Goal: Entertainment & Leisure: Consume media (video, audio)

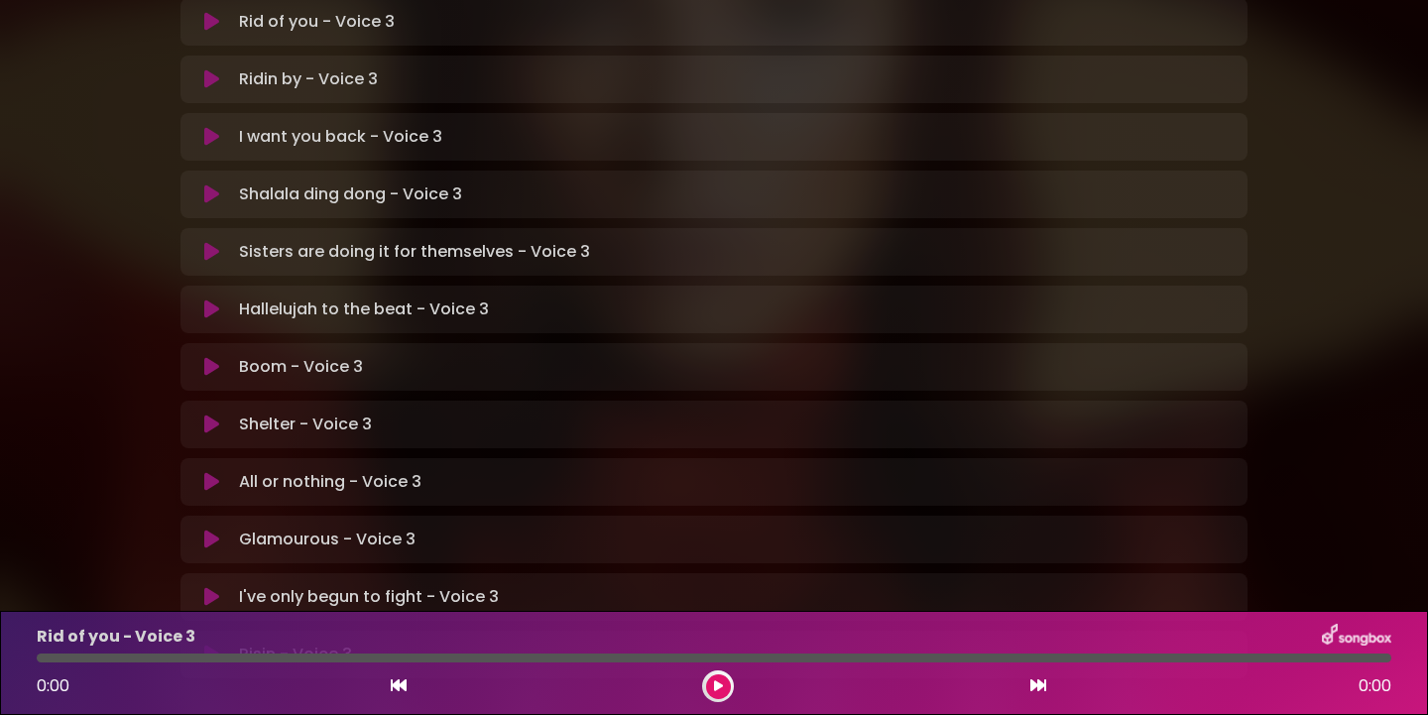
scroll to position [476, 0]
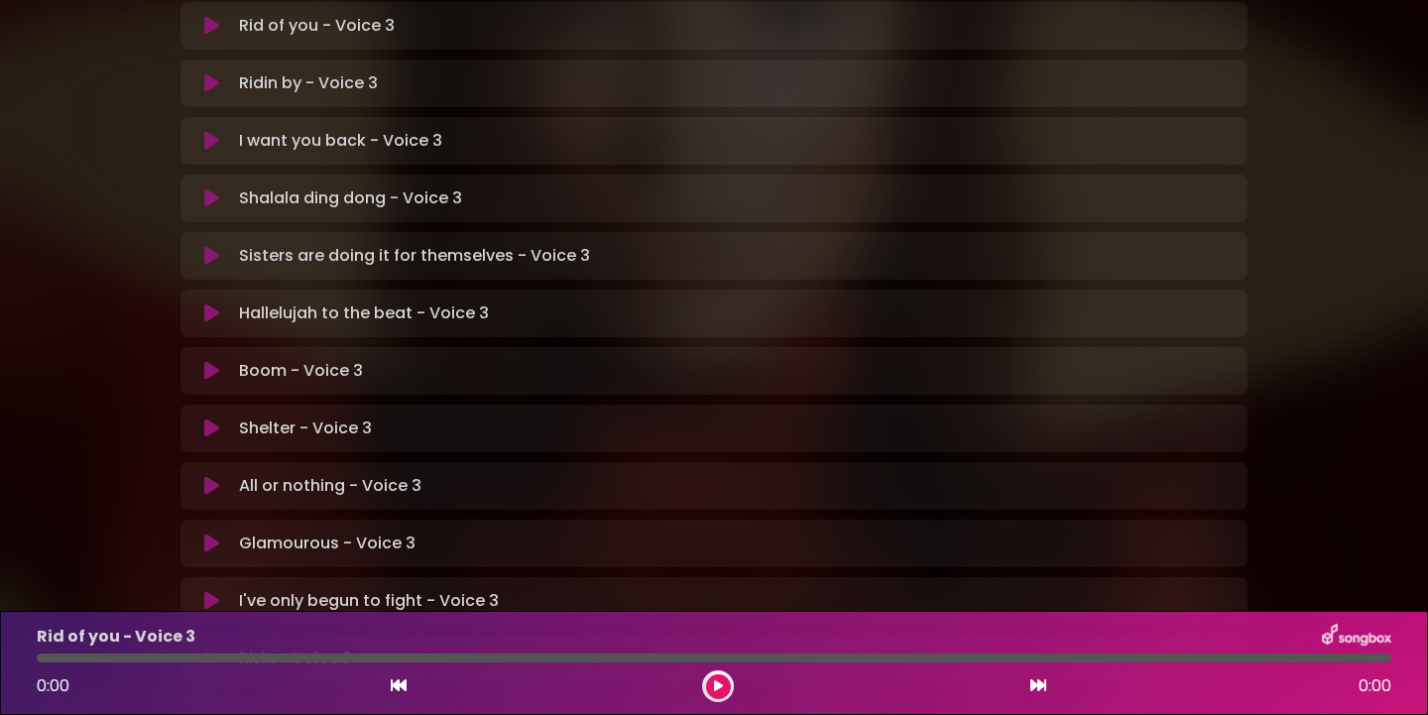
click at [211, 303] on icon at bounding box center [211, 313] width 15 height 20
click at [719, 687] on icon at bounding box center [718, 686] width 9 height 12
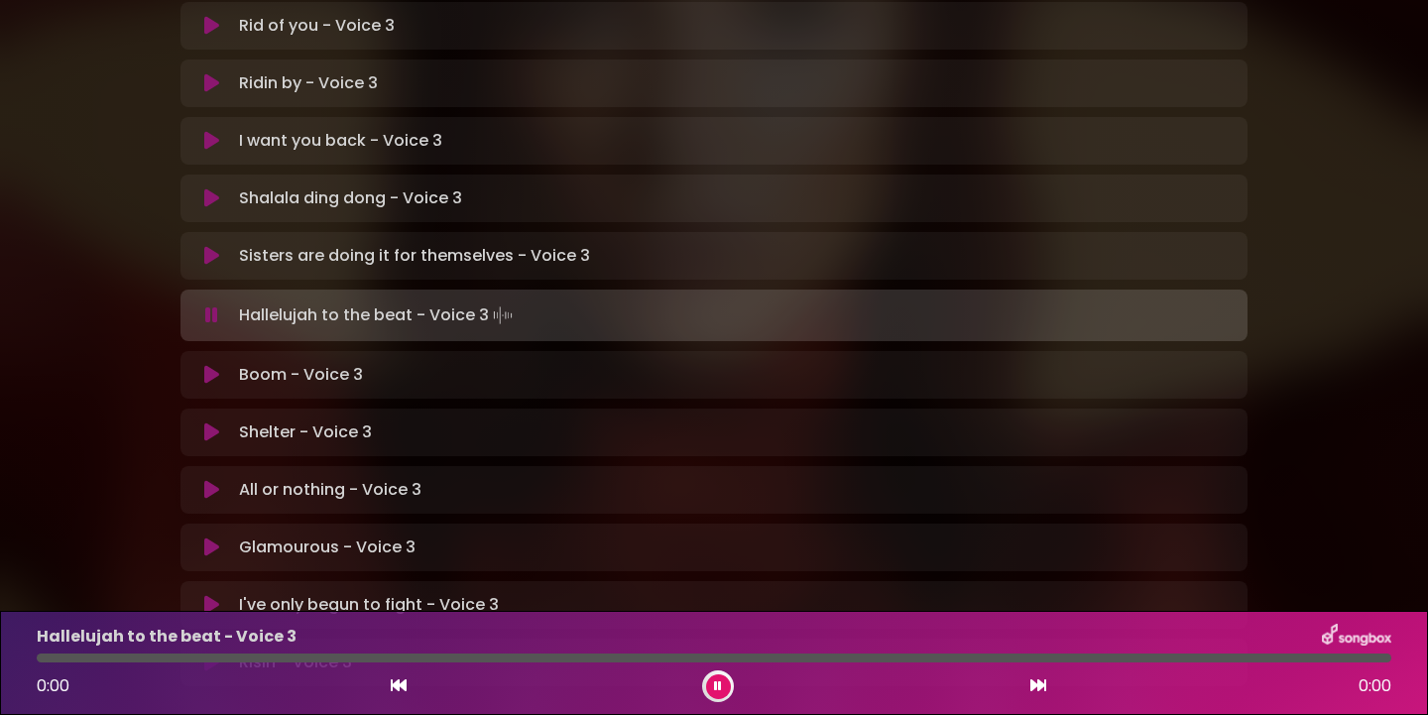
click at [206, 305] on icon at bounding box center [211, 315] width 13 height 20
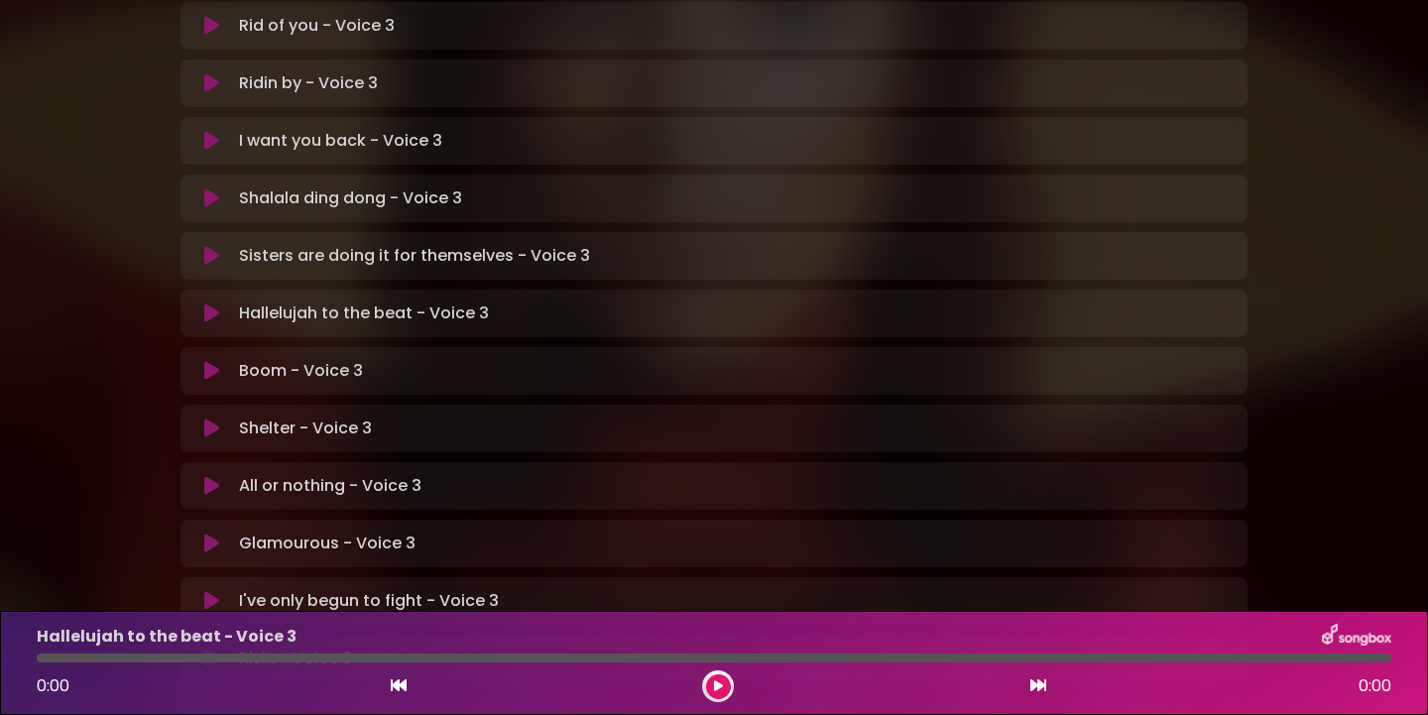
click at [207, 303] on icon at bounding box center [211, 313] width 15 height 20
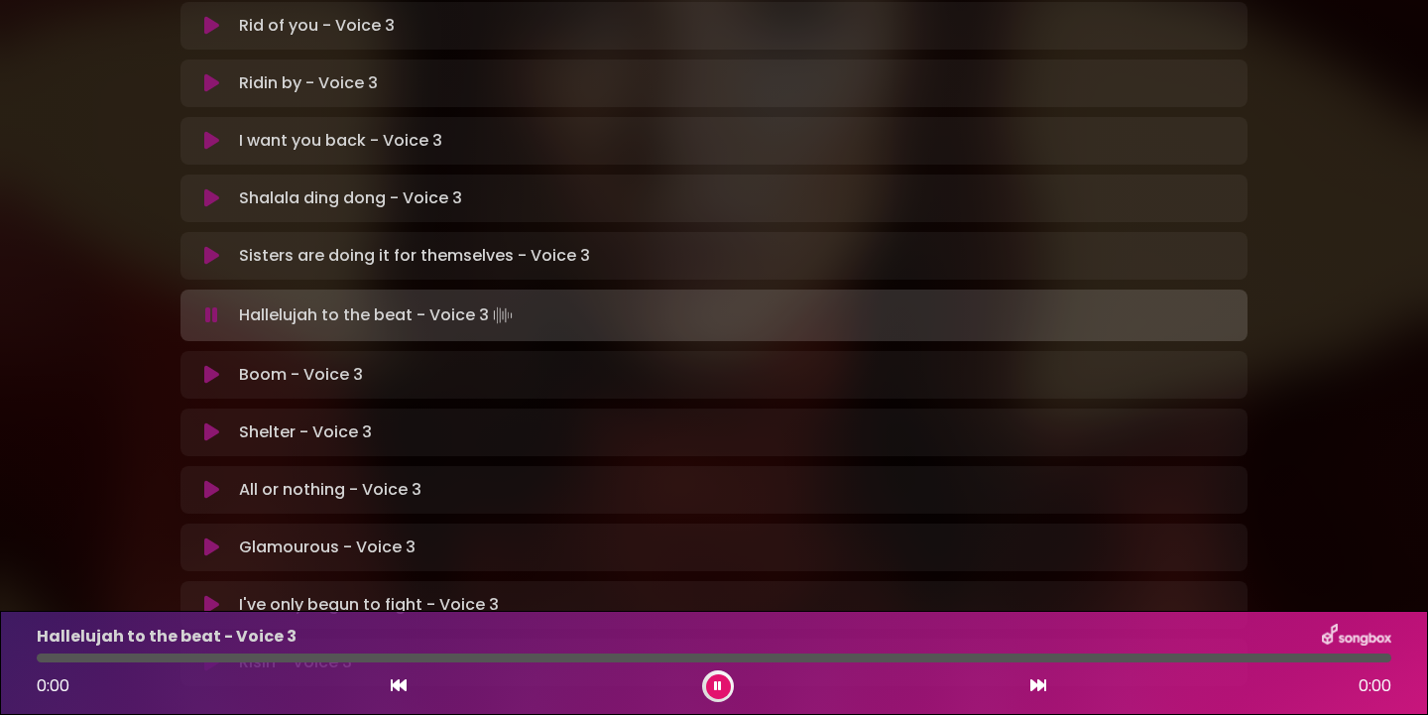
click at [62, 657] on div at bounding box center [714, 657] width 1354 height 9
click at [209, 305] on icon at bounding box center [211, 315] width 13 height 20
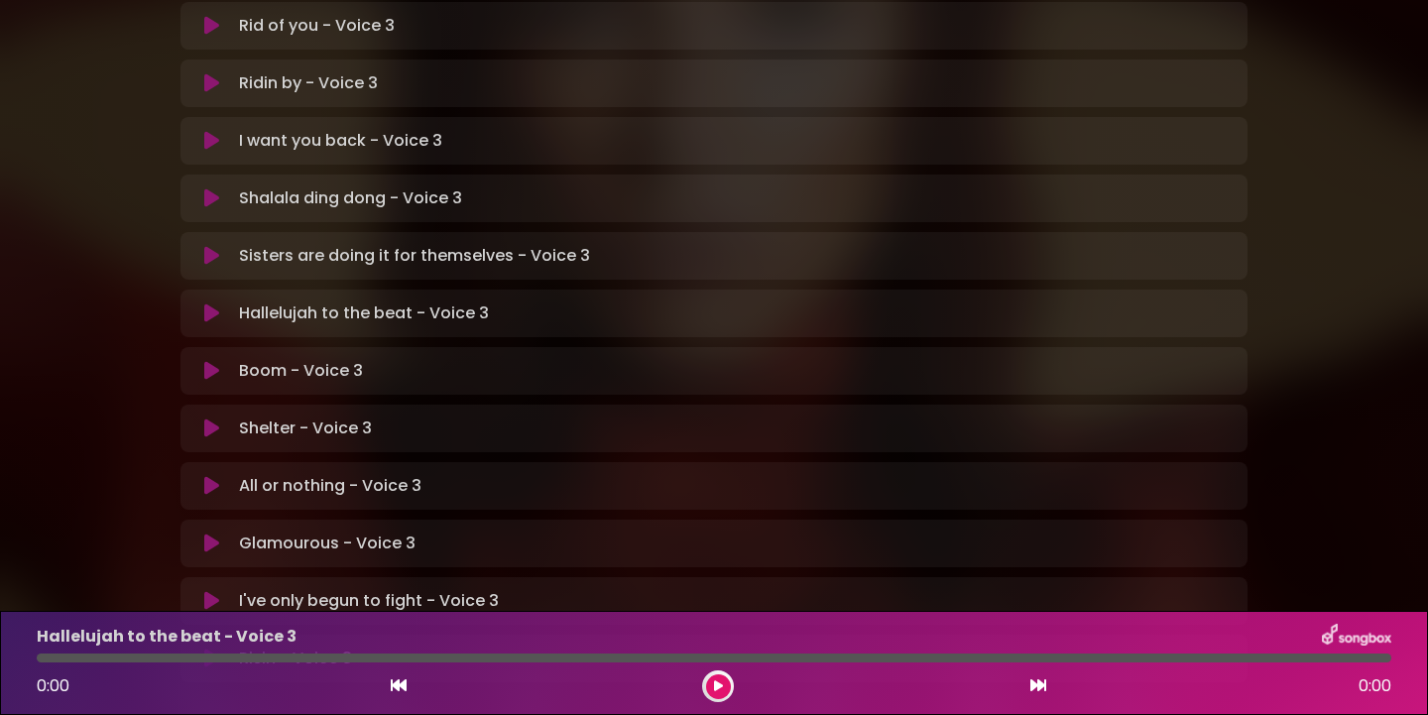
click at [209, 303] on icon at bounding box center [211, 313] width 15 height 20
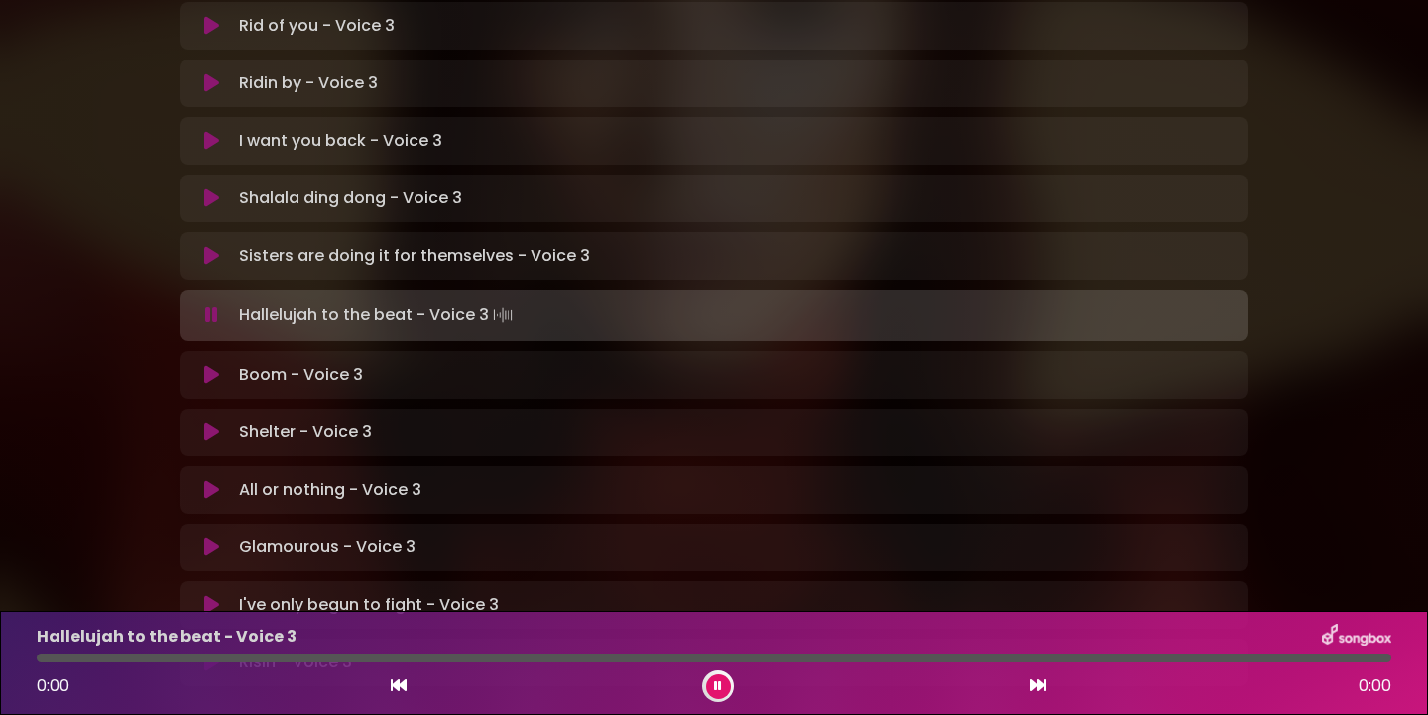
click at [729, 694] on div at bounding box center [718, 686] width 32 height 32
click at [714, 681] on icon at bounding box center [718, 686] width 8 height 12
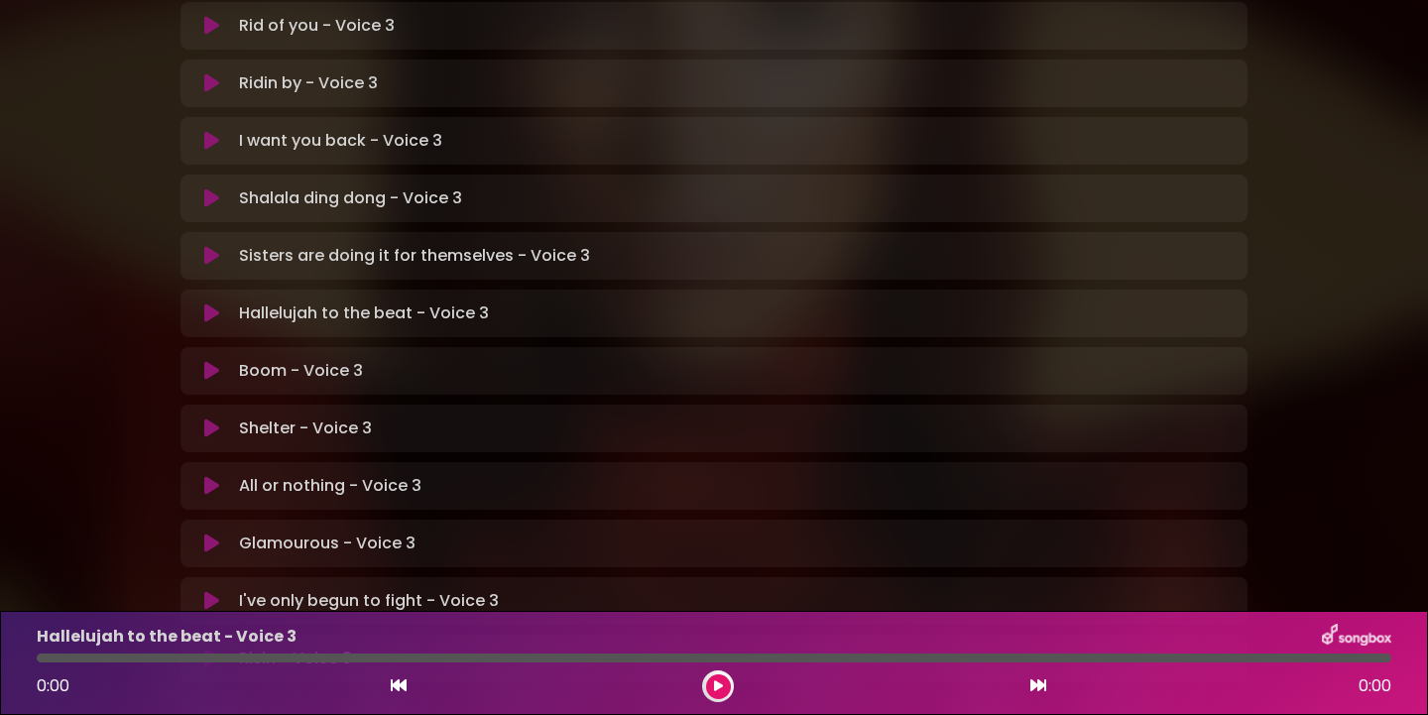
click at [209, 303] on icon at bounding box center [211, 313] width 15 height 20
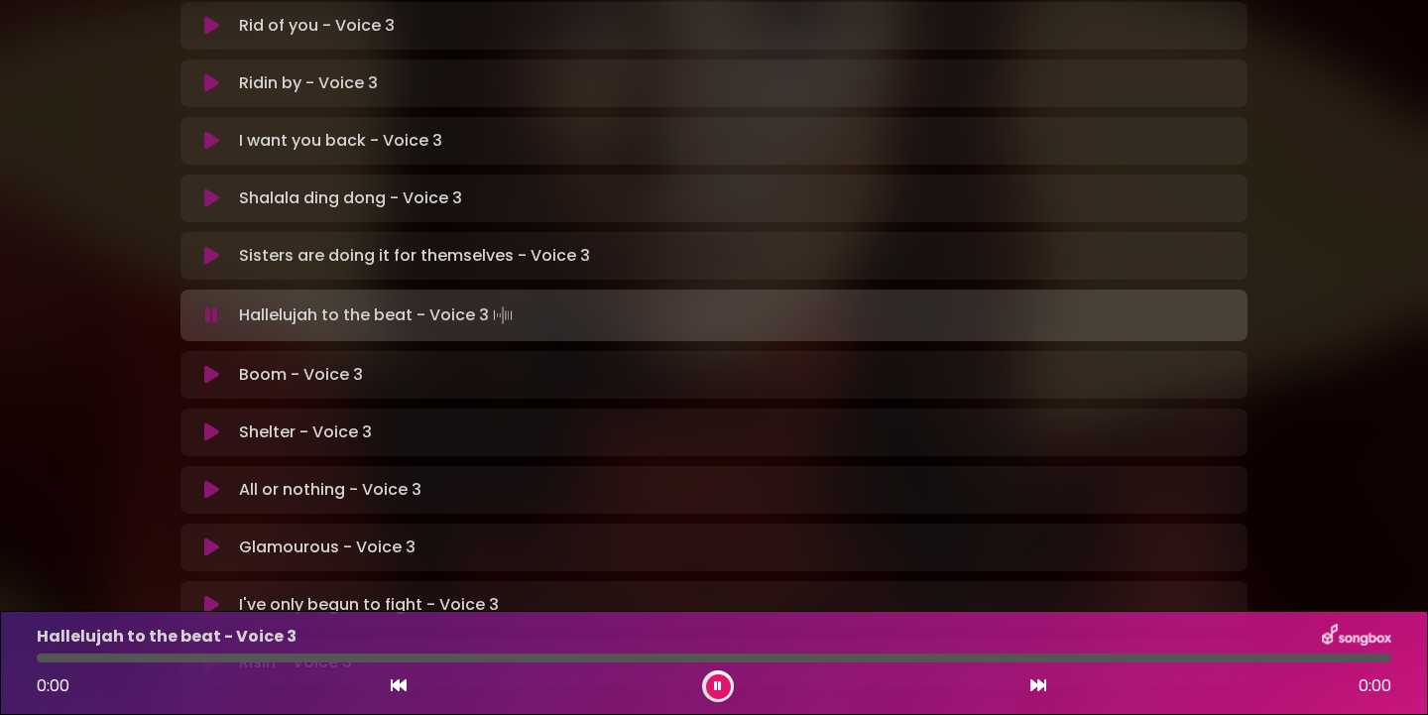
click at [397, 685] on icon at bounding box center [399, 685] width 16 height 16
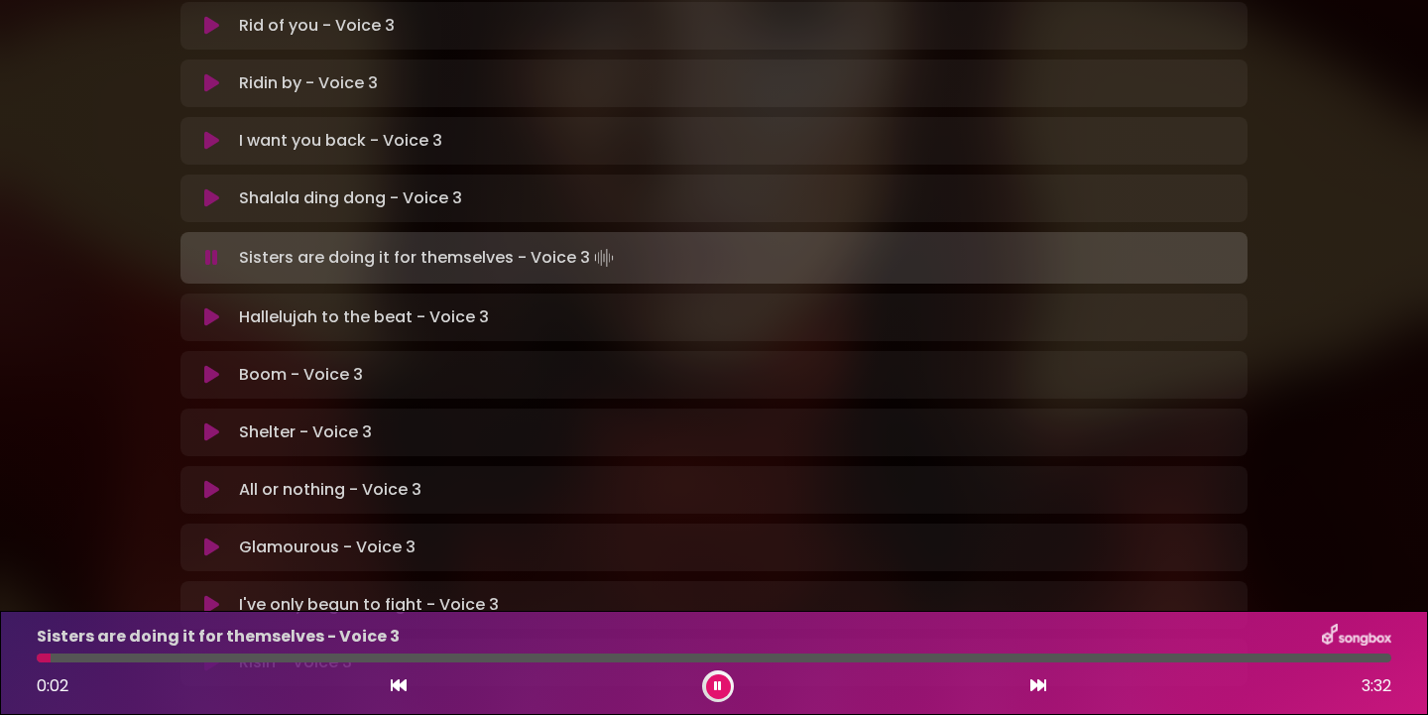
click at [1038, 688] on icon at bounding box center [1038, 685] width 16 height 16
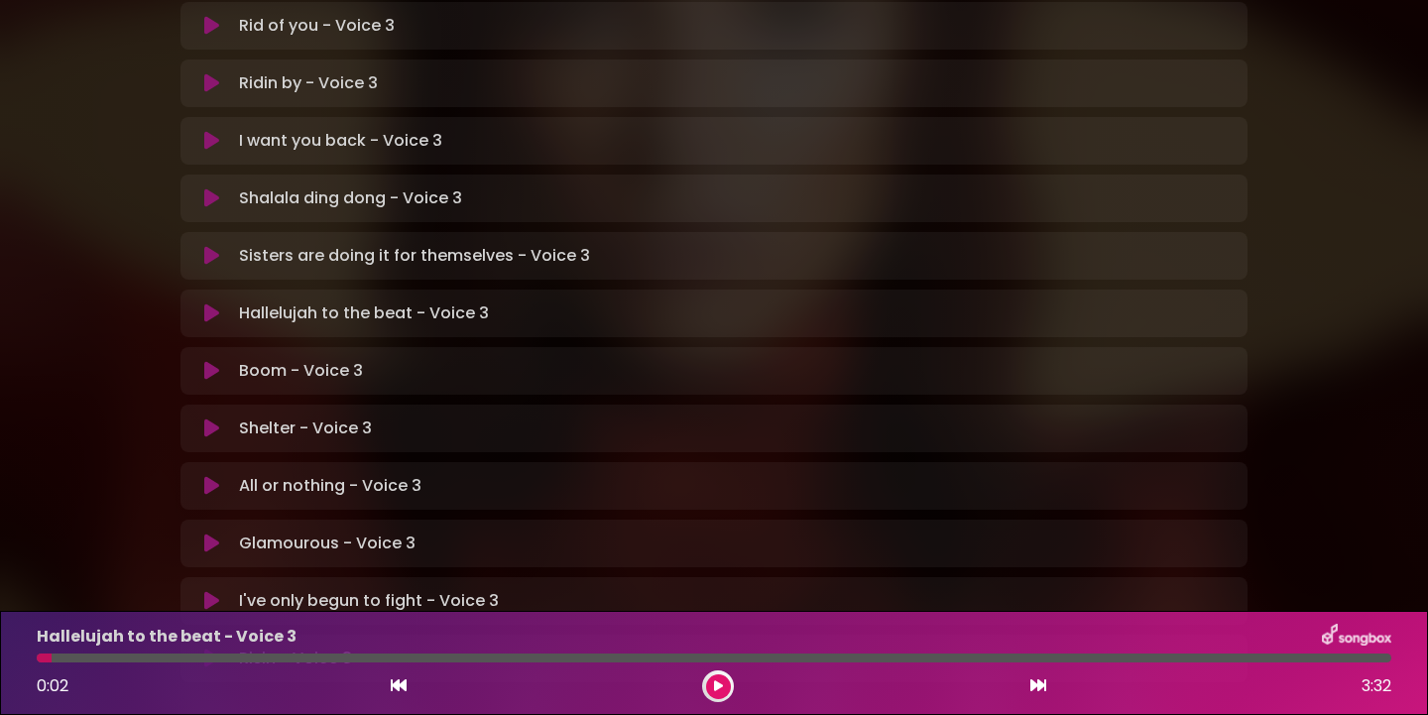
click at [718, 685] on icon at bounding box center [718, 686] width 9 height 12
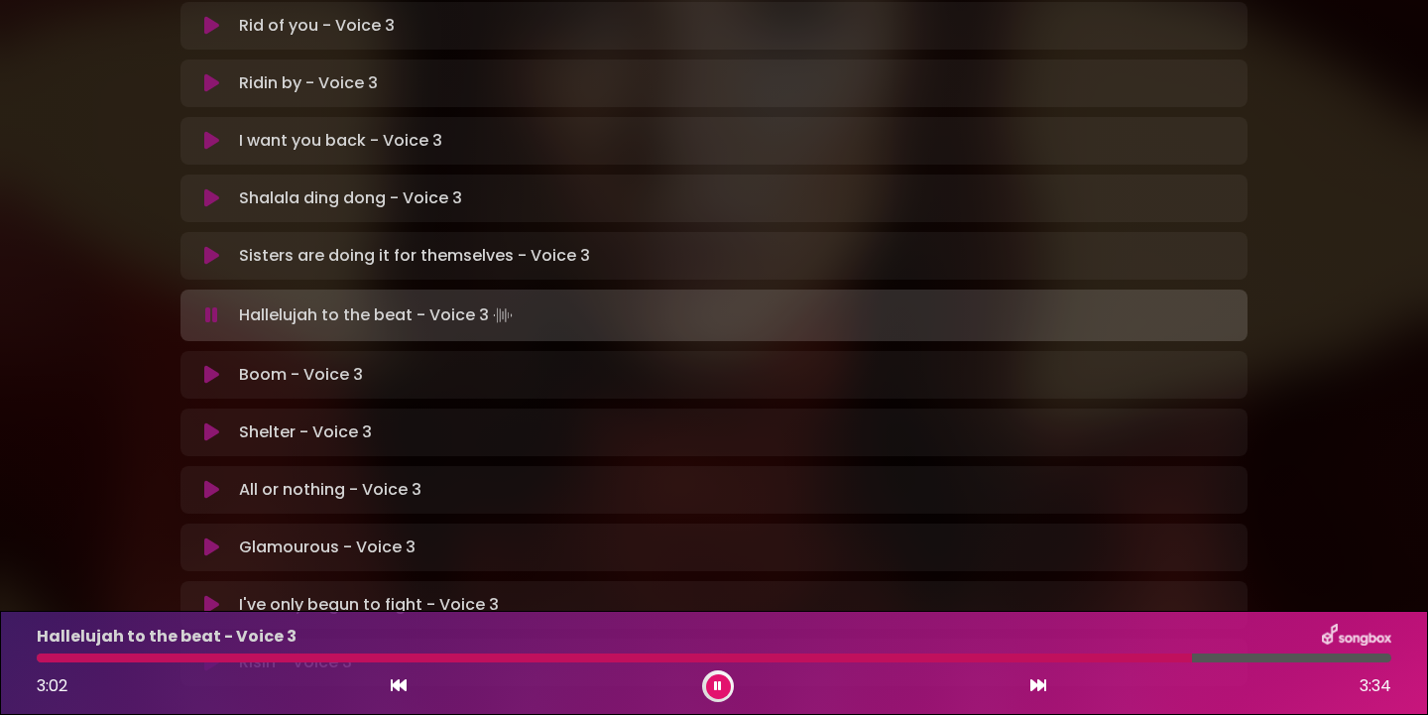
click at [712, 682] on button at bounding box center [718, 686] width 25 height 25
